Goal: Check status: Check status

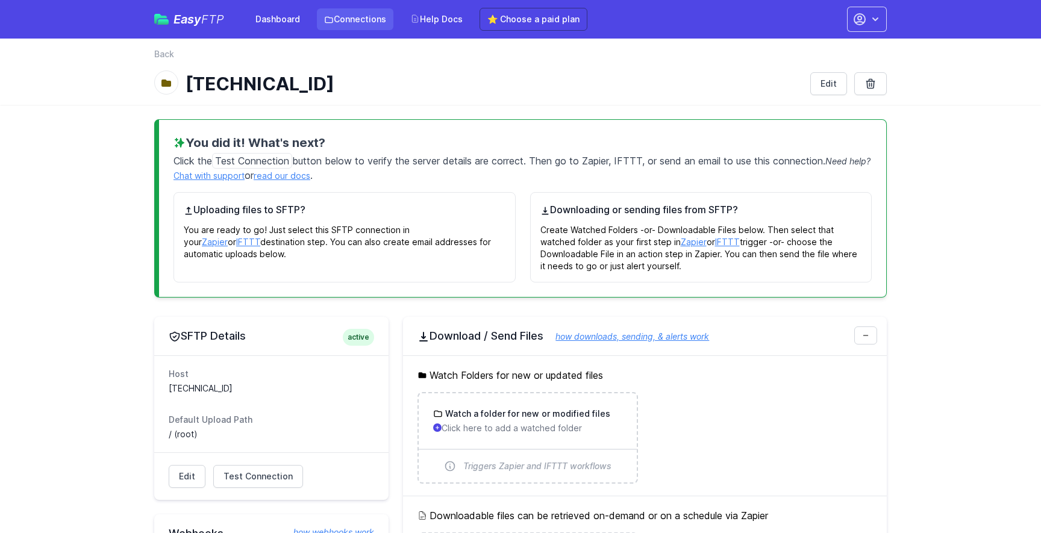
click at [339, 16] on link "Connections" at bounding box center [355, 19] width 76 height 22
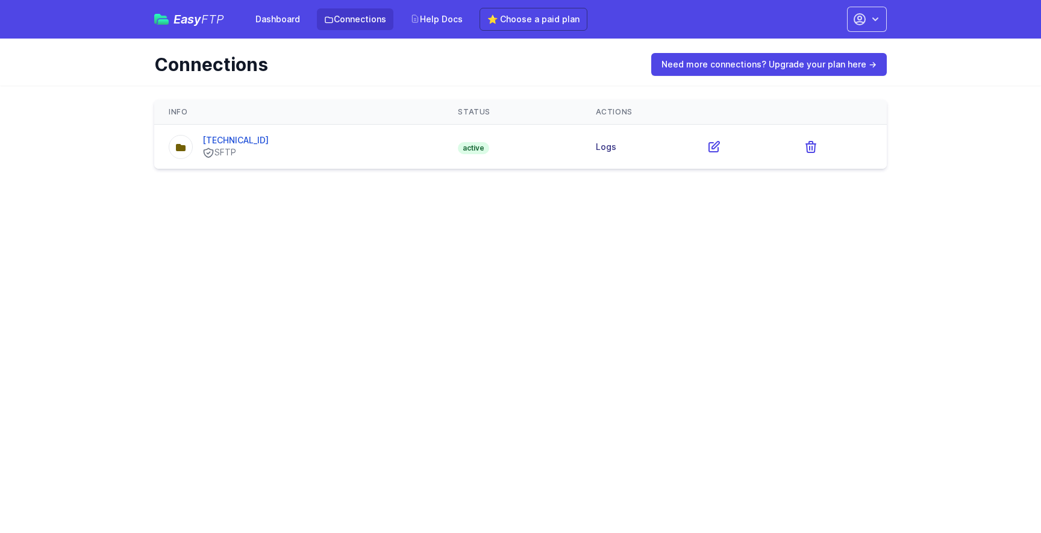
click at [596, 151] on link "Logs" at bounding box center [606, 147] width 20 height 10
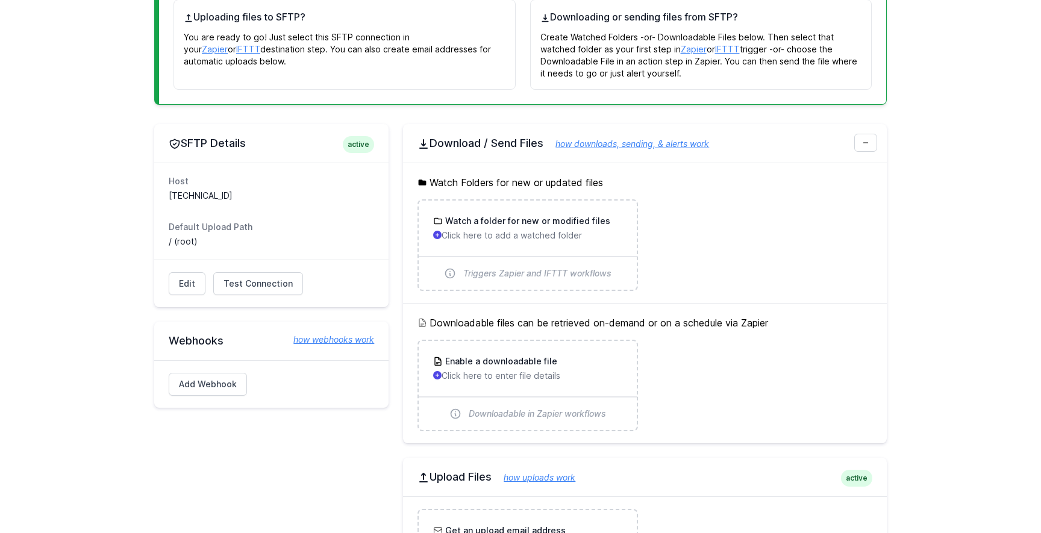
scroll to position [192, 0]
click at [274, 281] on span "Test Connection" at bounding box center [257, 284] width 69 height 12
